Goal: Obtain resource: Download file/media

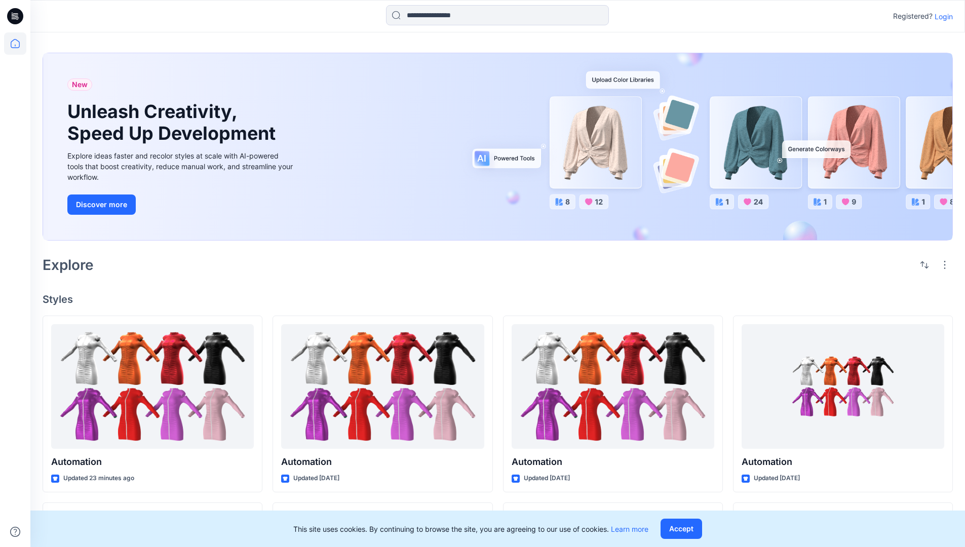
click at [941, 16] on p "Login" at bounding box center [944, 16] width 18 height 11
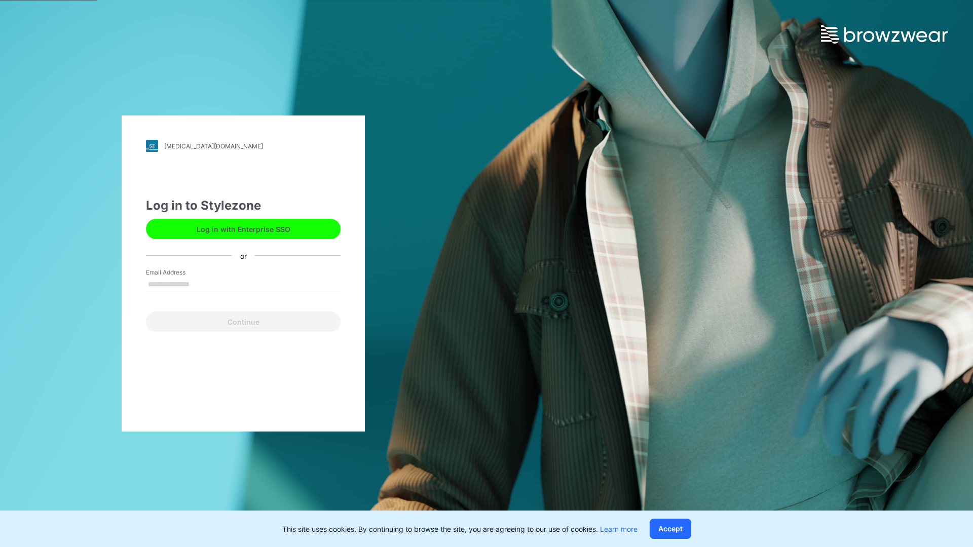
click at [200, 284] on input "Email Address" at bounding box center [243, 284] width 195 height 15
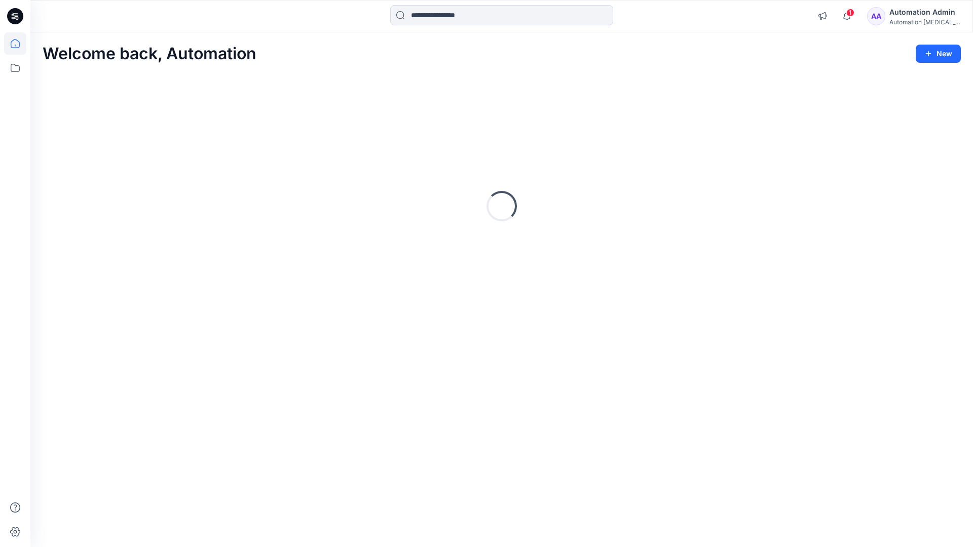
click at [19, 44] on icon at bounding box center [15, 43] width 9 height 9
click at [446, 15] on input at bounding box center [501, 15] width 223 height 20
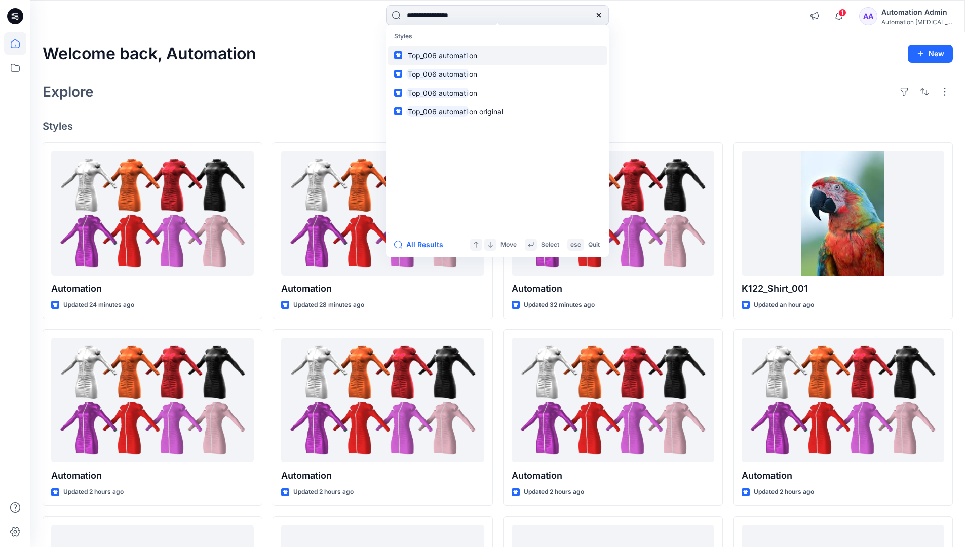
type input "**********"
click at [458, 55] on mark "Top_006 automati" at bounding box center [437, 56] width 63 height 12
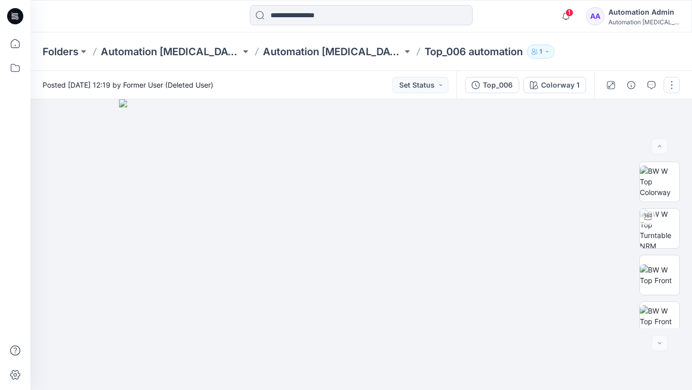
click at [672, 87] on button "button" at bounding box center [672, 85] width 16 height 16
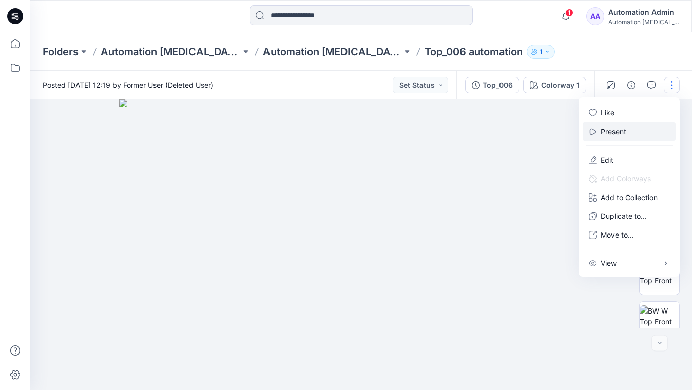
click at [615, 131] on p "Present" at bounding box center [613, 131] width 25 height 11
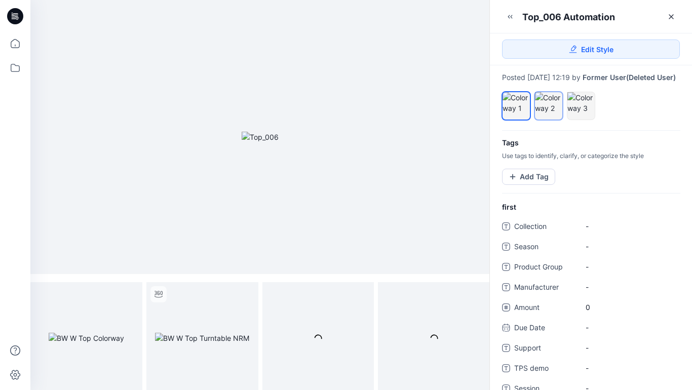
click at [548, 113] on div at bounding box center [548, 102] width 27 height 21
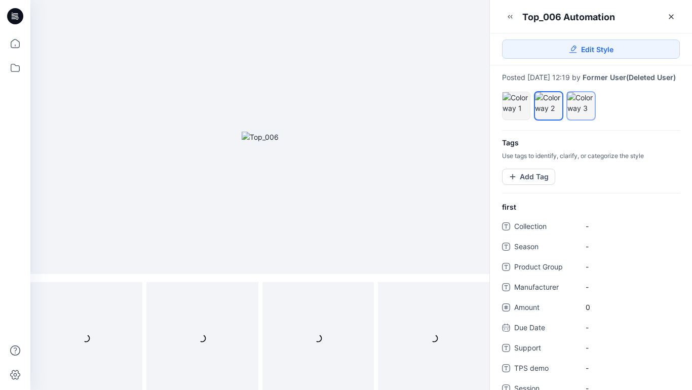
click at [578, 113] on div at bounding box center [580, 102] width 27 height 21
click at [547, 111] on div at bounding box center [548, 102] width 27 height 21
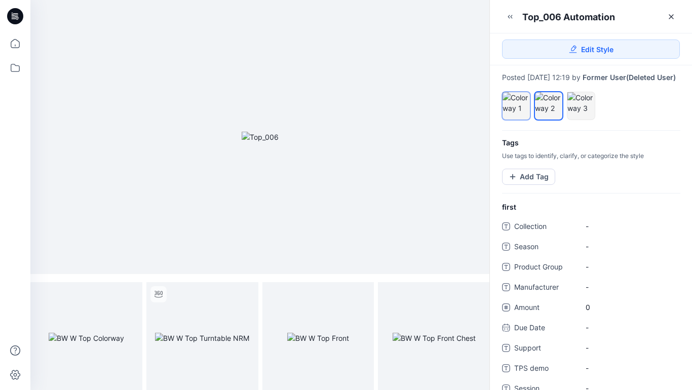
click at [516, 109] on div at bounding box center [516, 102] width 27 height 21
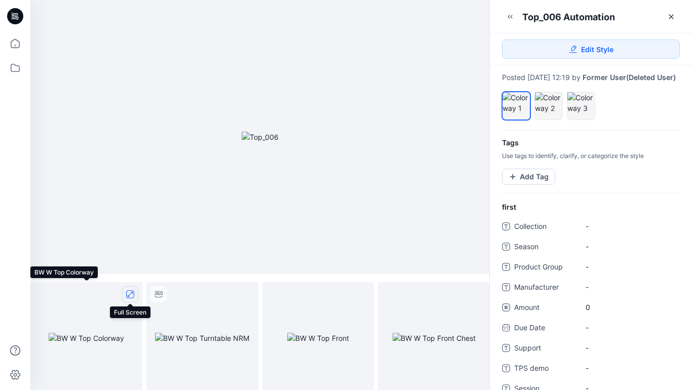
click at [130, 294] on icon "full screen" at bounding box center [130, 294] width 5 height 5
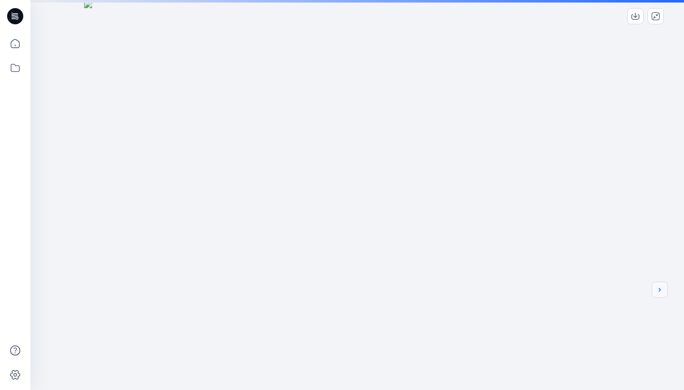
click at [660, 291] on icon "next" at bounding box center [660, 290] width 2 height 4
click at [560, 260] on div at bounding box center [357, 273] width 654 height 547
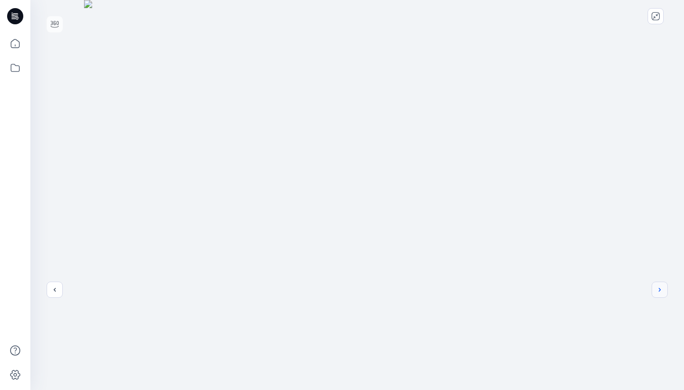
click at [661, 292] on icon "next" at bounding box center [660, 290] width 8 height 8
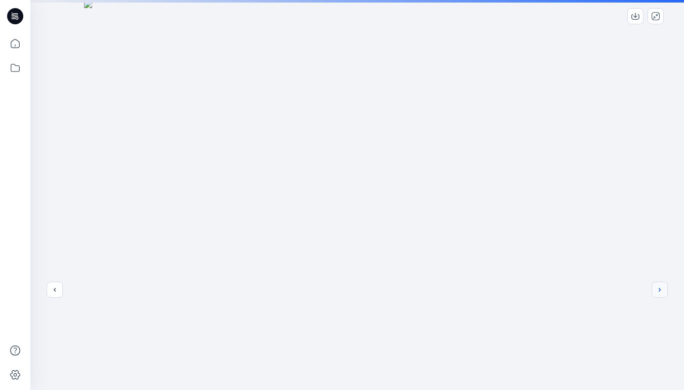
click at [658, 290] on icon "next" at bounding box center [660, 290] width 8 height 8
click at [53, 290] on icon "previous" at bounding box center [55, 290] width 8 height 8
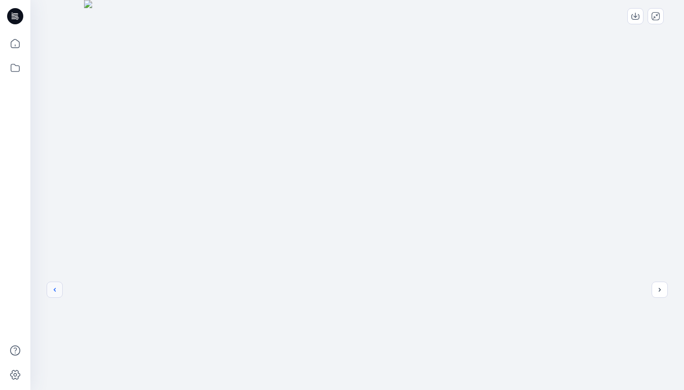
click at [55, 290] on icon "previous" at bounding box center [55, 290] width 8 height 8
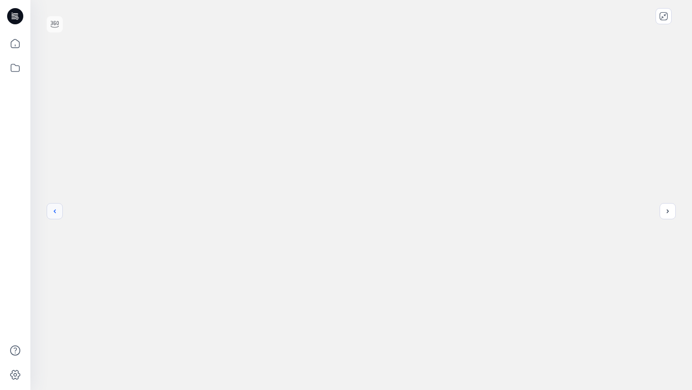
click at [55, 211] on icon "previous" at bounding box center [55, 211] width 8 height 8
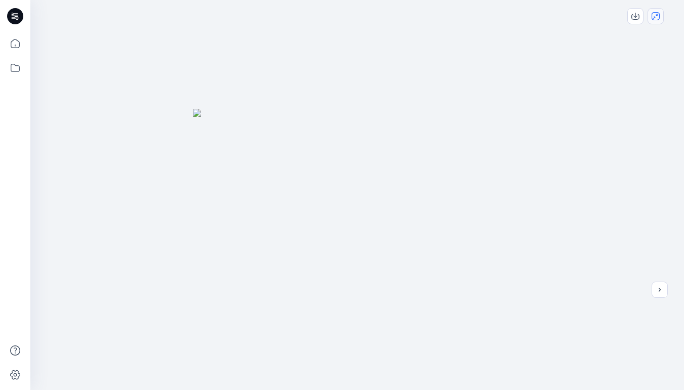
click at [657, 19] on icon "close-full-preview" at bounding box center [656, 16] width 8 height 8
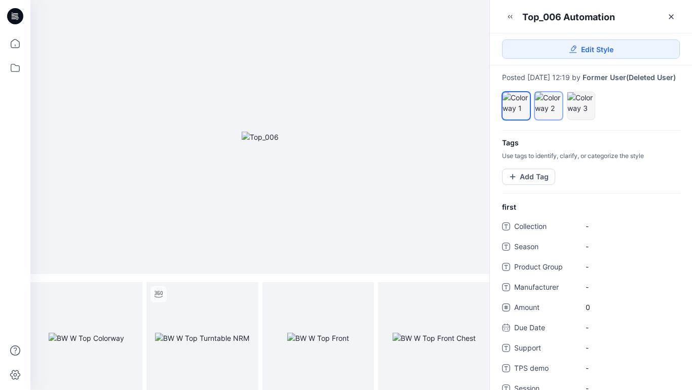
click at [551, 113] on div at bounding box center [548, 102] width 27 height 21
click at [129, 295] on icon "full screen" at bounding box center [130, 294] width 5 height 5
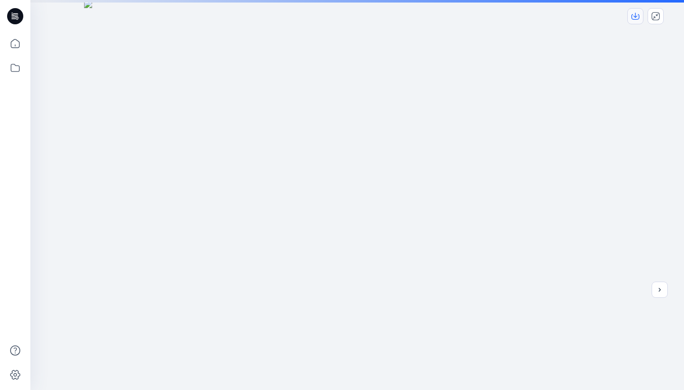
click at [638, 16] on icon "download-image" at bounding box center [636, 16] width 8 height 8
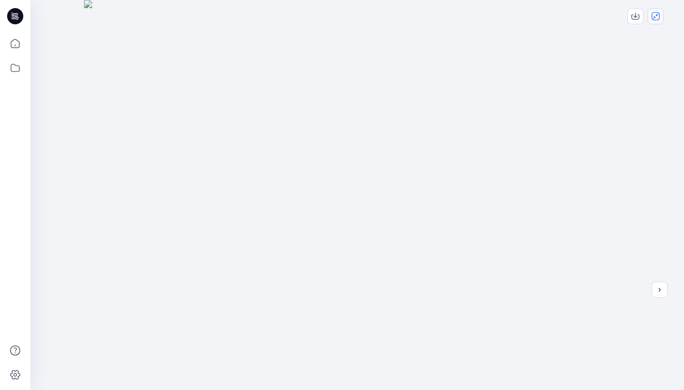
click at [657, 16] on icon "close-full-preview" at bounding box center [656, 16] width 8 height 8
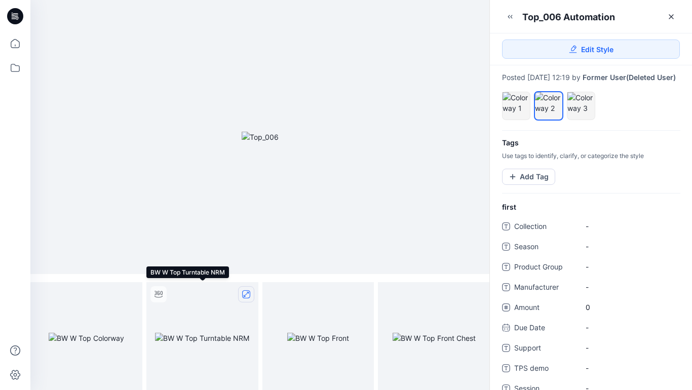
click at [247, 294] on icon "full screen" at bounding box center [246, 294] width 8 height 8
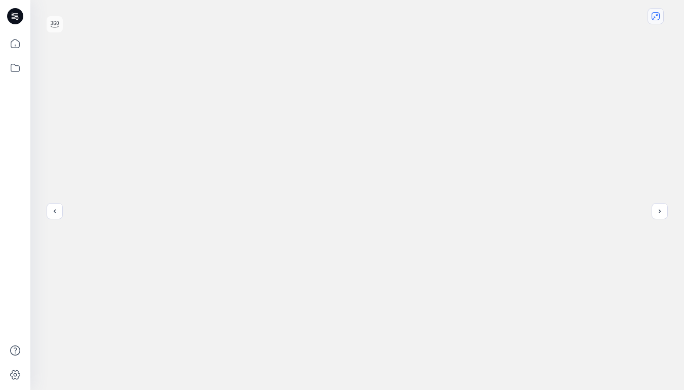
click at [658, 18] on icon "close-full-preview" at bounding box center [656, 16] width 8 height 8
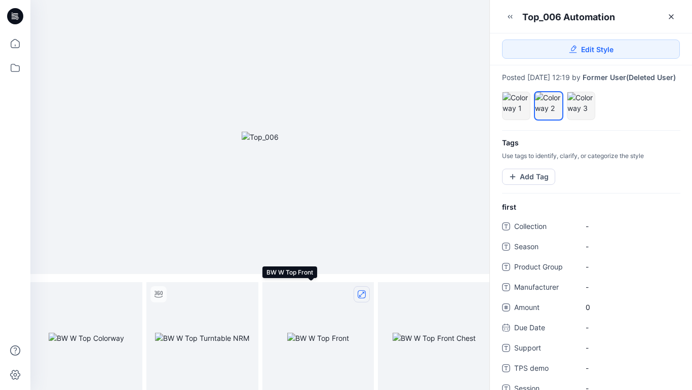
click at [362, 294] on icon "full screen" at bounding box center [361, 294] width 5 height 5
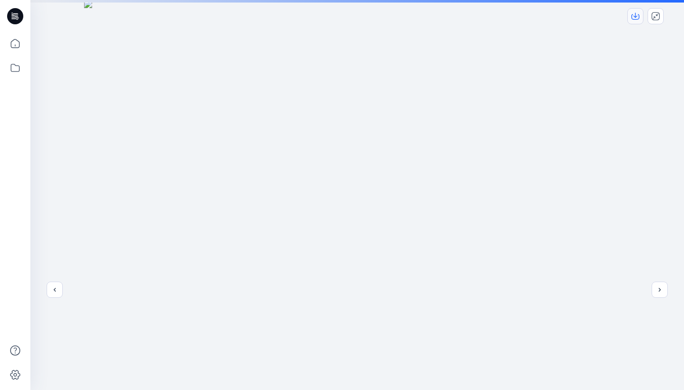
click at [635, 16] on icon "download-image" at bounding box center [636, 15] width 4 height 5
click at [655, 16] on icon "close-full-preview" at bounding box center [656, 16] width 8 height 8
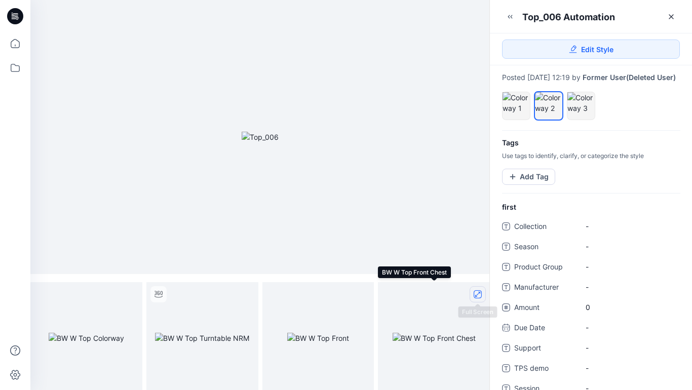
click at [475, 295] on icon "full screen" at bounding box center [477, 294] width 5 height 5
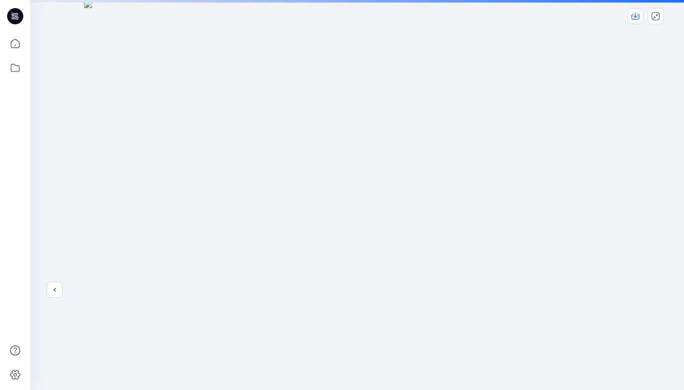
click at [637, 17] on icon "download-image" at bounding box center [636, 16] width 8 height 8
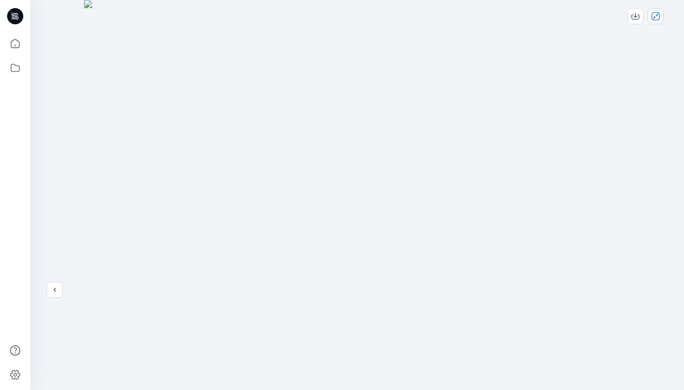
click at [659, 16] on icon "close-full-preview" at bounding box center [656, 16] width 8 height 8
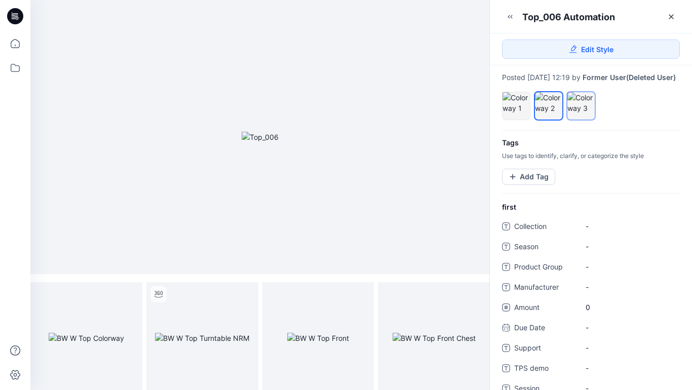
click at [582, 111] on div at bounding box center [580, 102] width 27 height 21
click at [130, 294] on icon "full screen" at bounding box center [130, 294] width 5 height 5
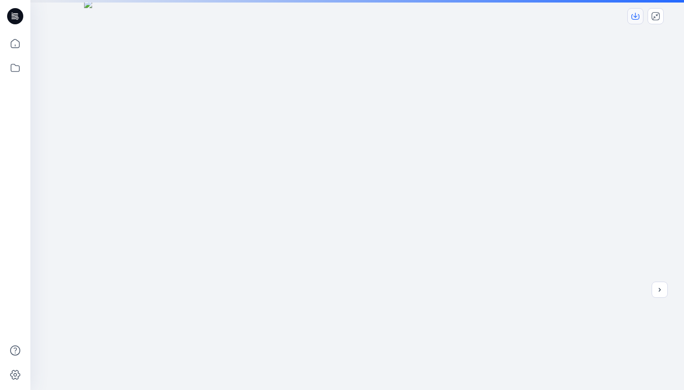
click at [635, 17] on icon "download-image" at bounding box center [636, 15] width 4 height 5
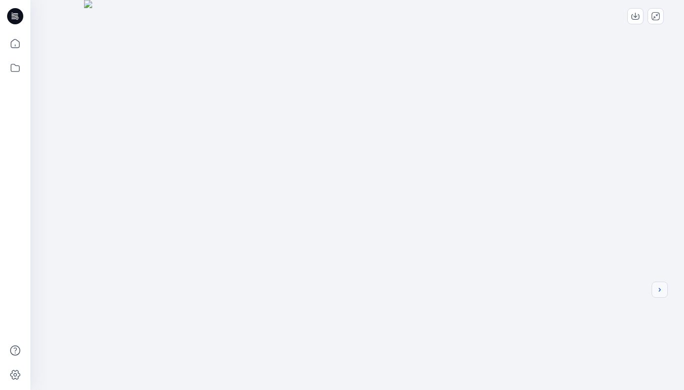
click at [662, 289] on icon "next" at bounding box center [660, 290] width 8 height 8
click at [664, 292] on button "next" at bounding box center [660, 290] width 16 height 16
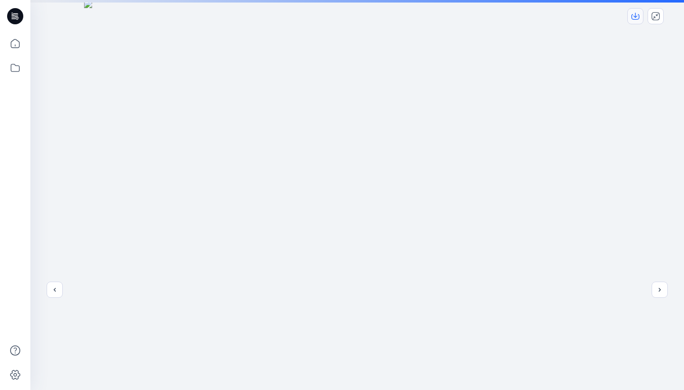
click at [636, 12] on icon "download-image" at bounding box center [636, 16] width 8 height 8
click at [664, 290] on icon "next" at bounding box center [660, 290] width 8 height 8
click at [53, 289] on icon "previous" at bounding box center [55, 290] width 8 height 8
click at [57, 293] on icon "previous" at bounding box center [55, 290] width 8 height 8
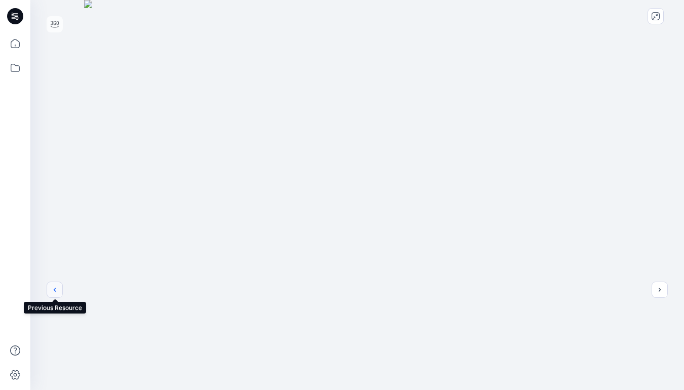
click at [55, 296] on button "previous" at bounding box center [55, 290] width 16 height 16
click at [654, 16] on icon "close-full-preview" at bounding box center [656, 16] width 8 height 8
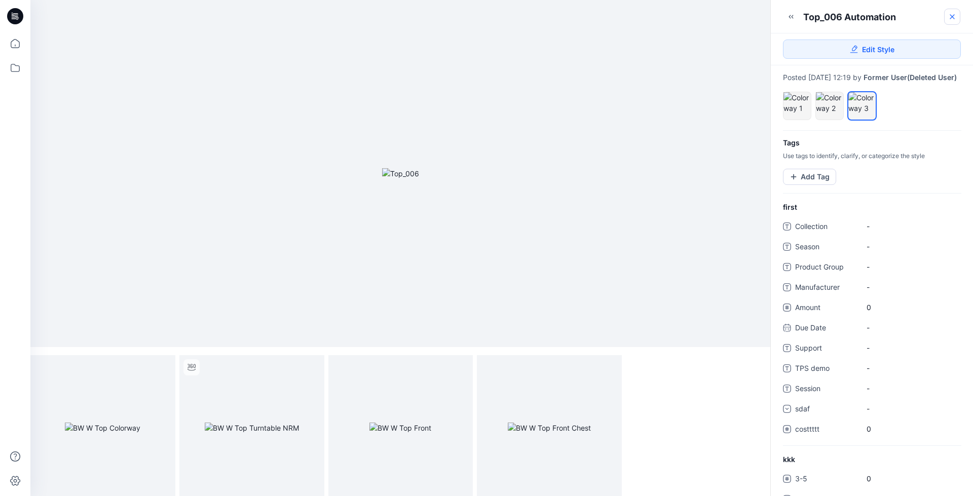
click at [951, 18] on icon at bounding box center [952, 17] width 4 height 4
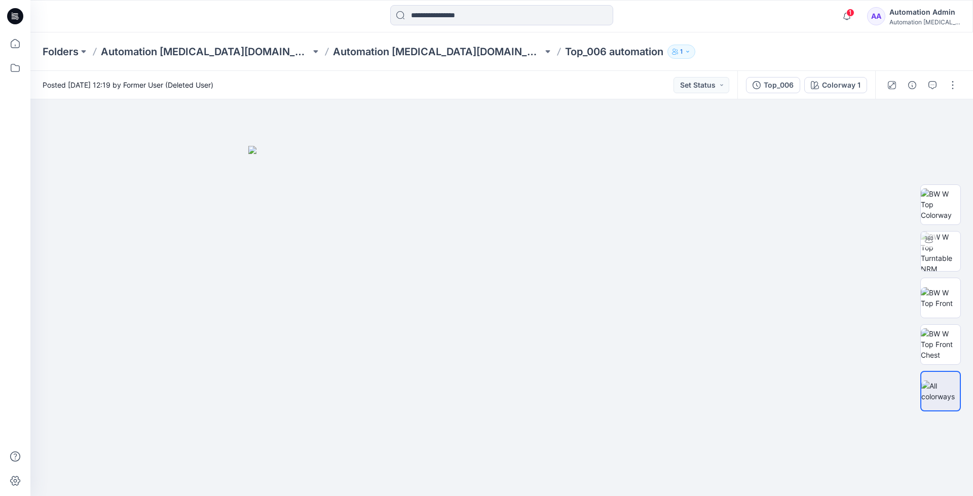
click at [926, 14] on div "Automation Admin" at bounding box center [924, 12] width 71 height 12
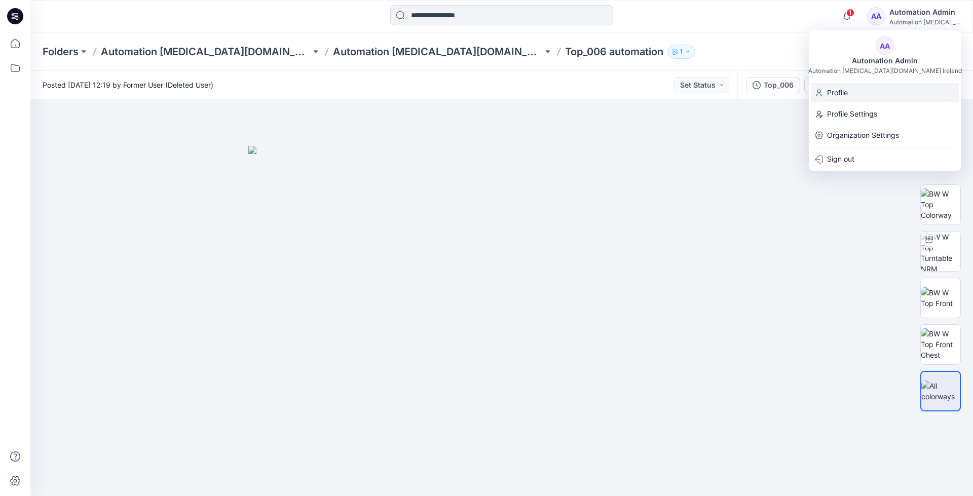
click at [842, 92] on p "Profile" at bounding box center [837, 92] width 21 height 19
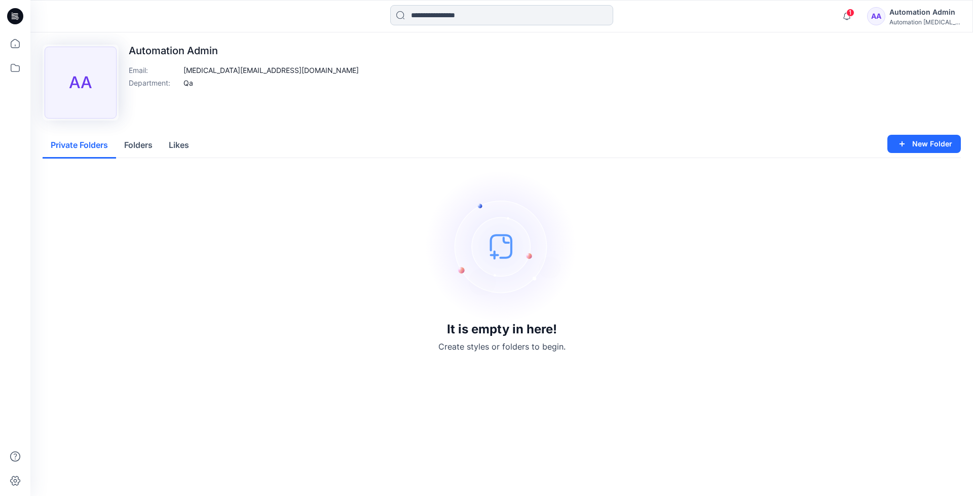
click at [432, 19] on input at bounding box center [501, 15] width 223 height 20
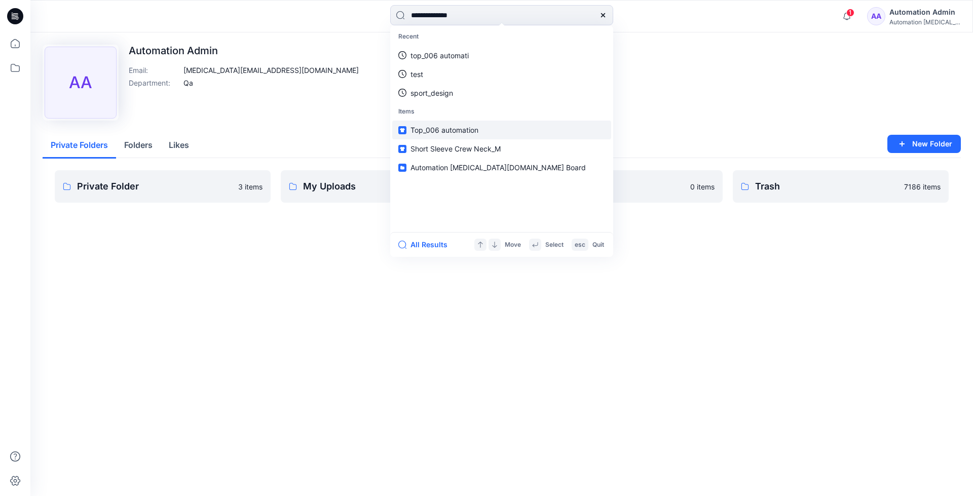
type input "**********"
click at [431, 124] on link "Top_006 automation" at bounding box center [501, 130] width 219 height 19
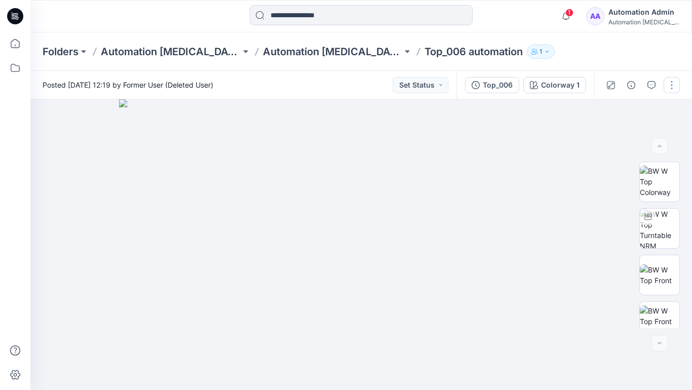
click at [672, 85] on button "button" at bounding box center [672, 85] width 16 height 16
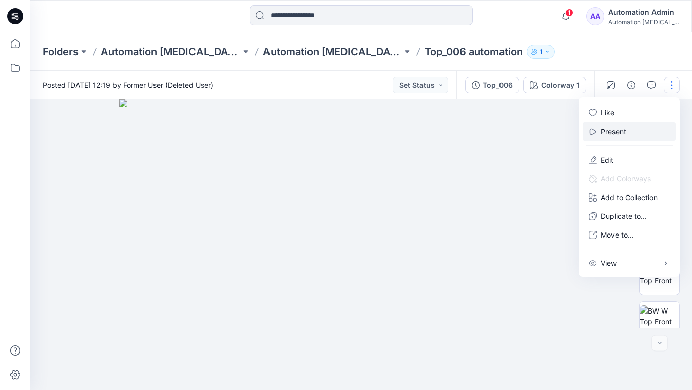
click at [629, 131] on button "Present" at bounding box center [629, 131] width 93 height 19
